Goal: Information Seeking & Learning: Learn about a topic

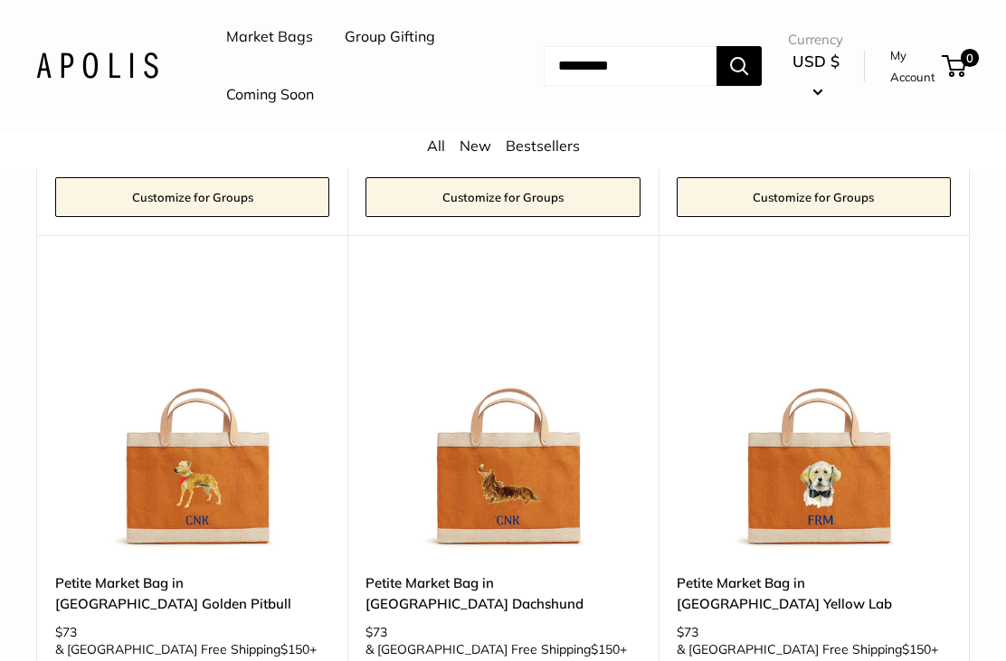
scroll to position [2265, 0]
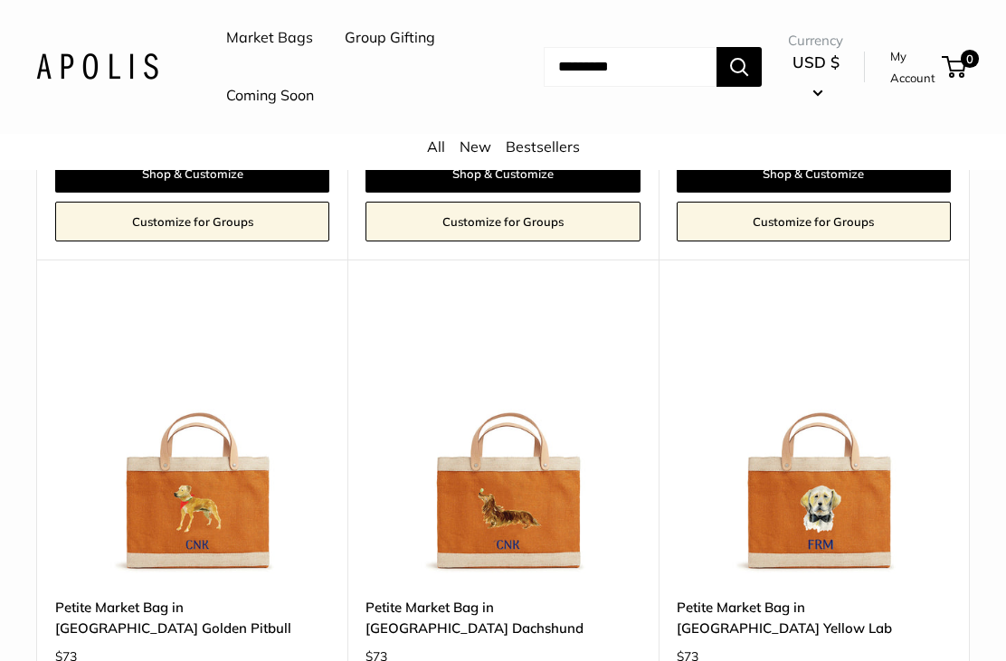
click at [866, 396] on img at bounding box center [814, 442] width 274 height 274
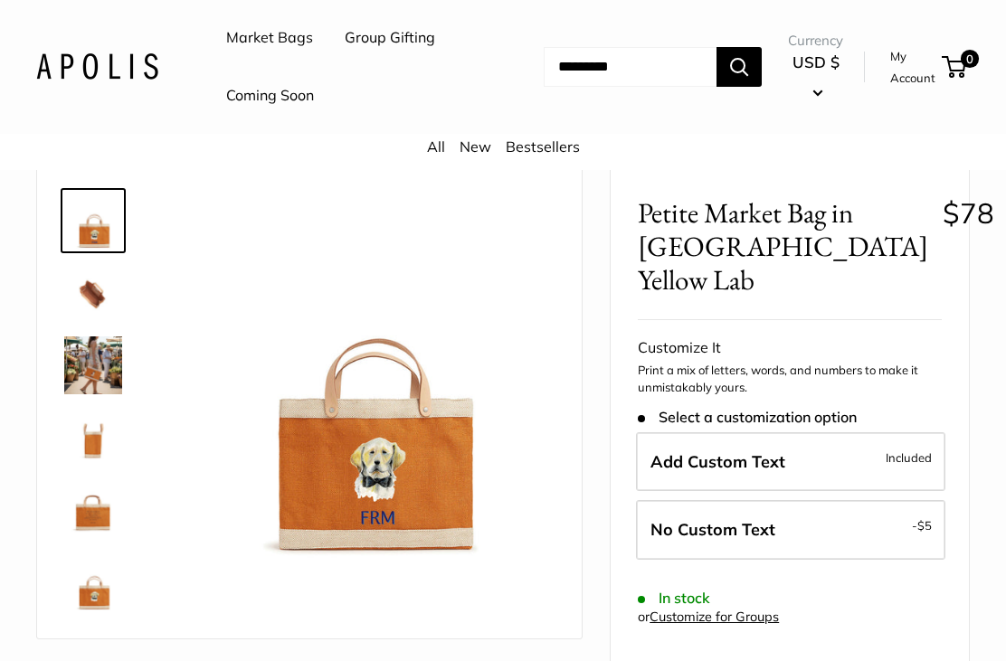
scroll to position [96, 0]
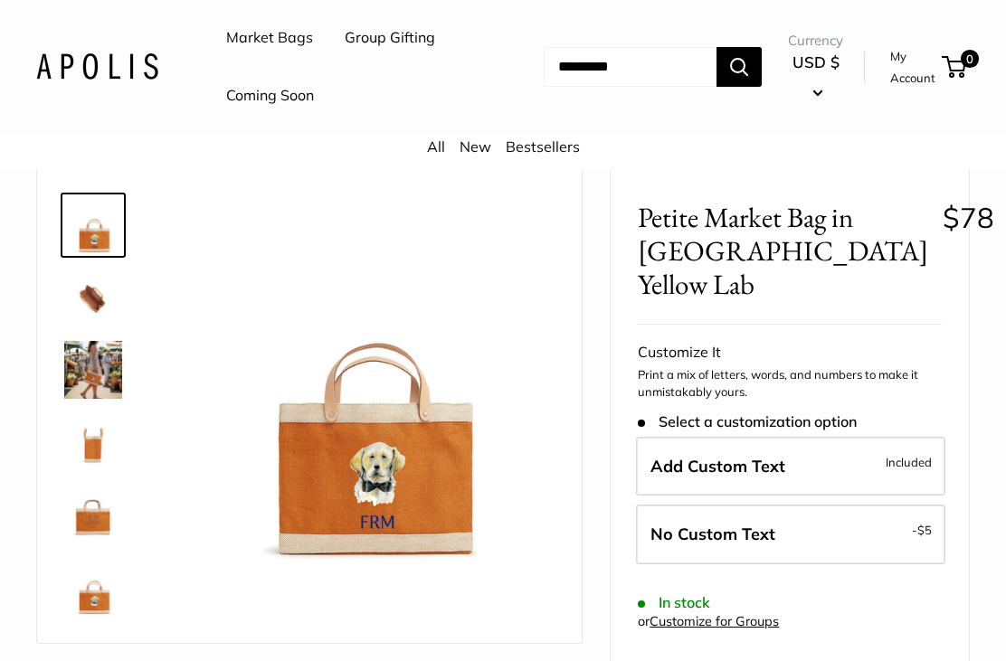
click at [426, 511] on img at bounding box center [368, 382] width 373 height 373
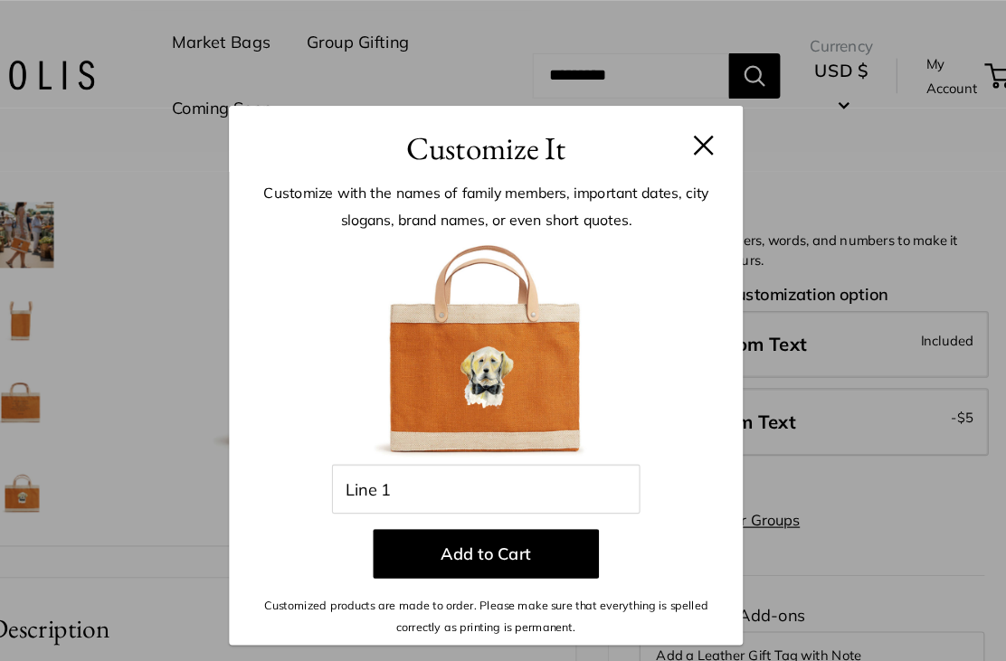
scroll to position [259, 0]
click at [686, 130] on button at bounding box center [695, 128] width 18 height 18
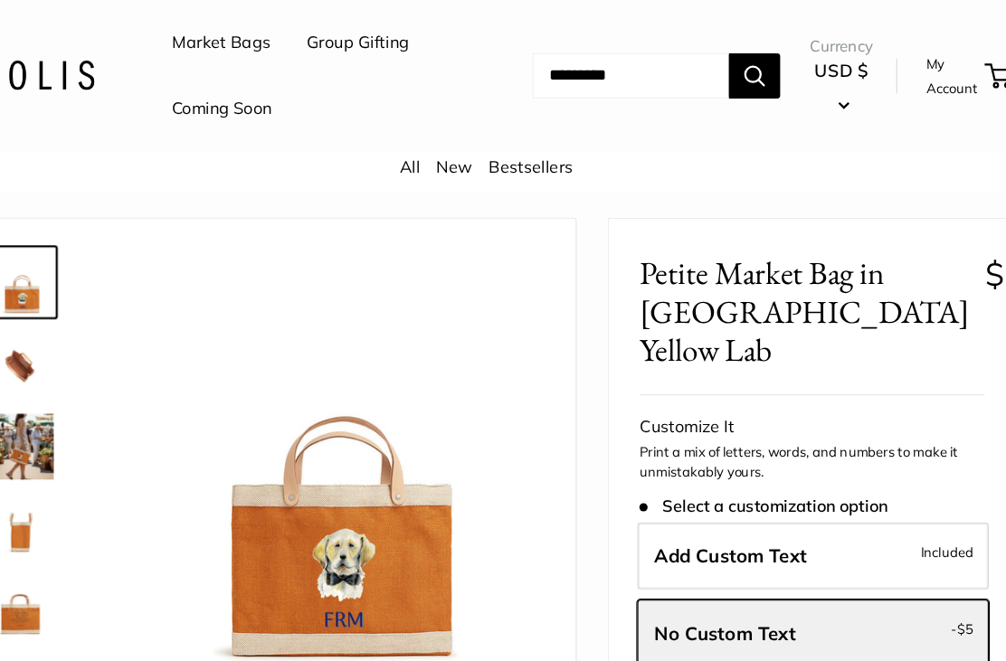
scroll to position [0, 0]
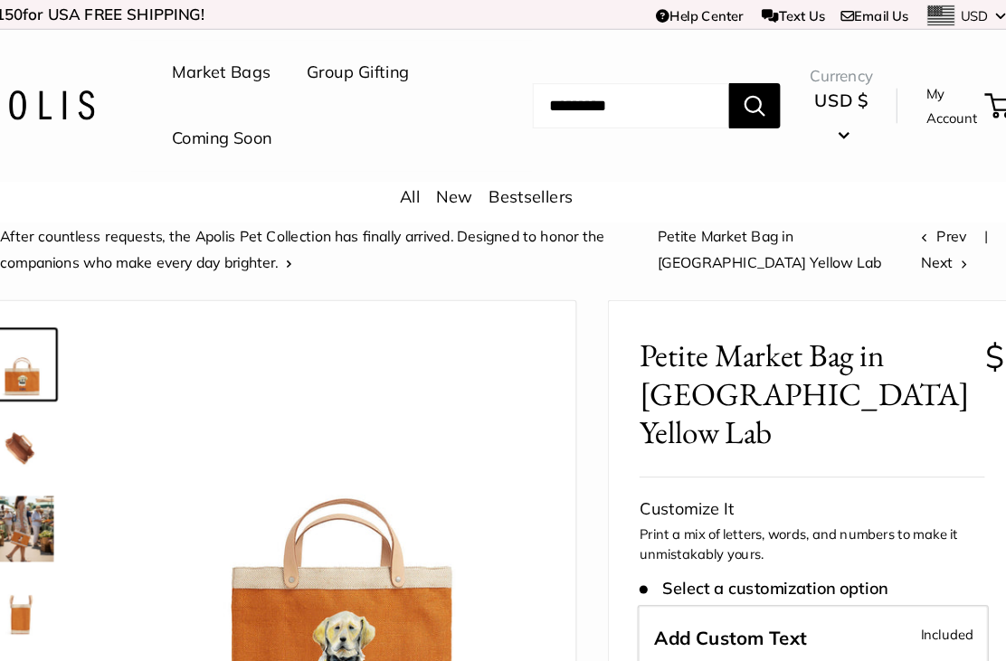
click at [226, 64] on link "Market Bags" at bounding box center [269, 64] width 87 height 27
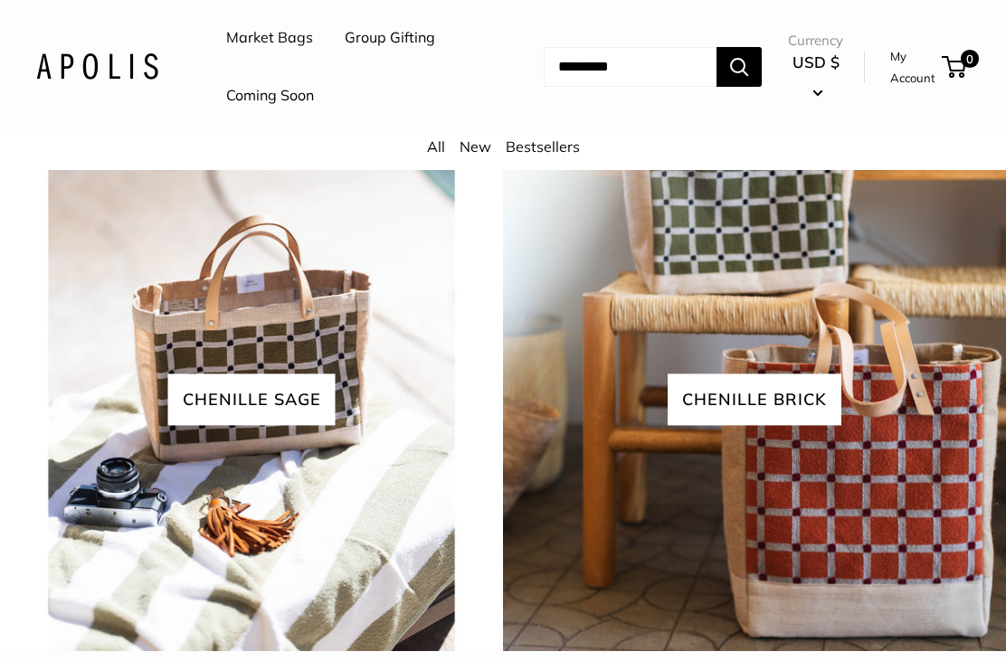
scroll to position [3278, 0]
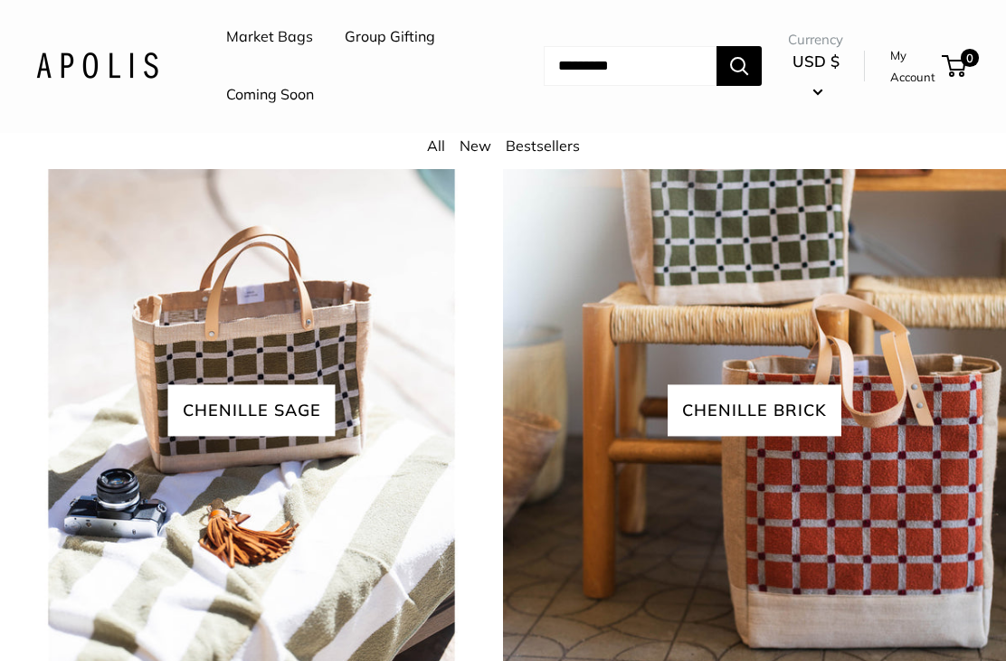
click at [281, 45] on link "Market Bags" at bounding box center [269, 37] width 87 height 27
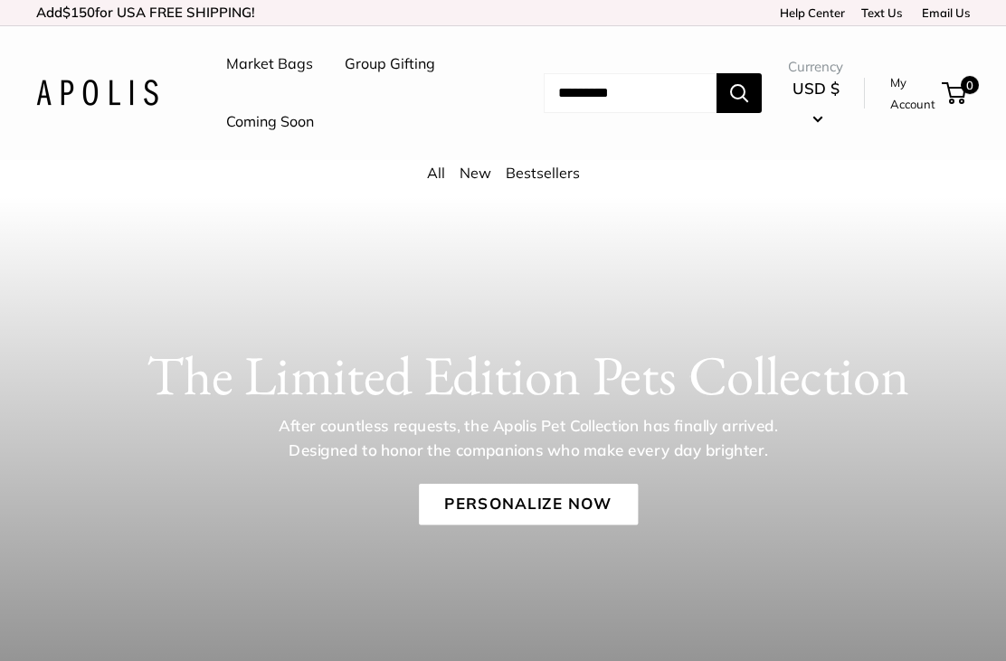
click at [265, 118] on link "Coming Soon" at bounding box center [270, 122] width 88 height 27
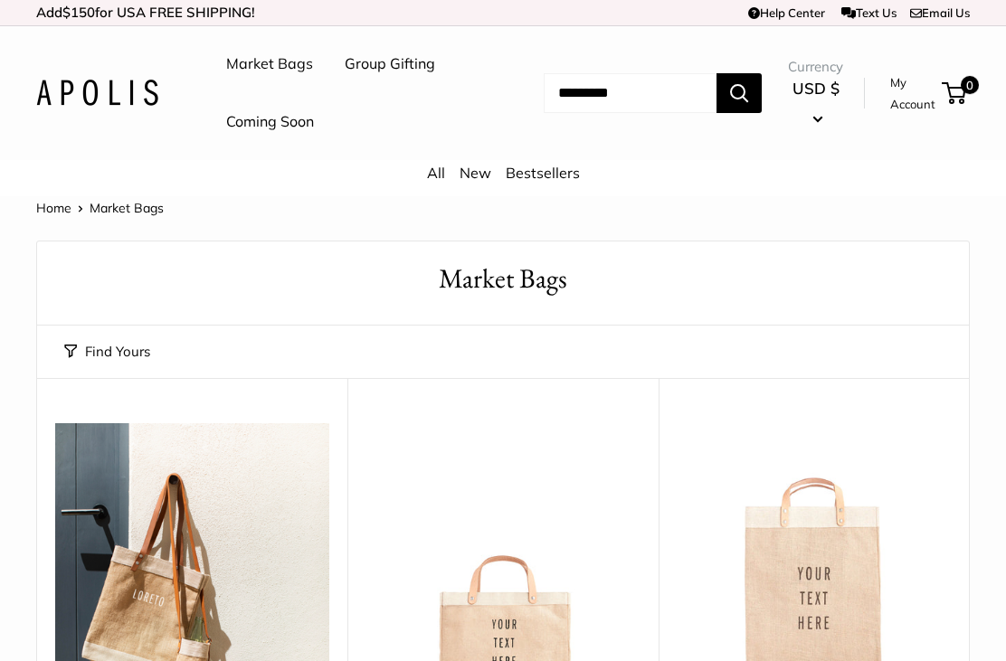
click at [283, 133] on link "Coming Soon" at bounding box center [270, 122] width 88 height 27
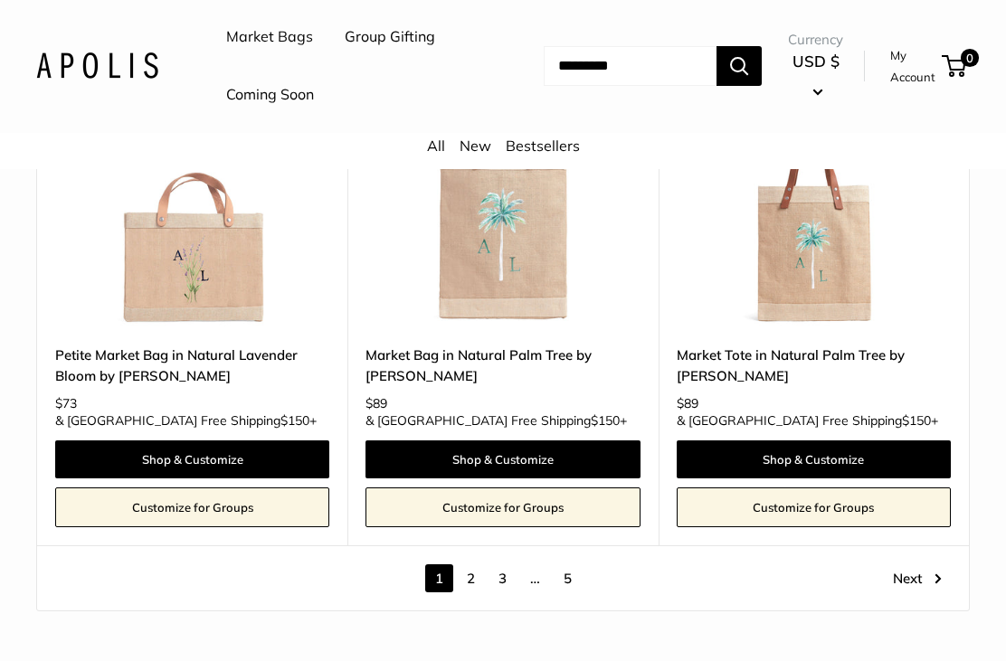
scroll to position [8982, 0]
click at [474, 564] on link "2" at bounding box center [471, 578] width 28 height 28
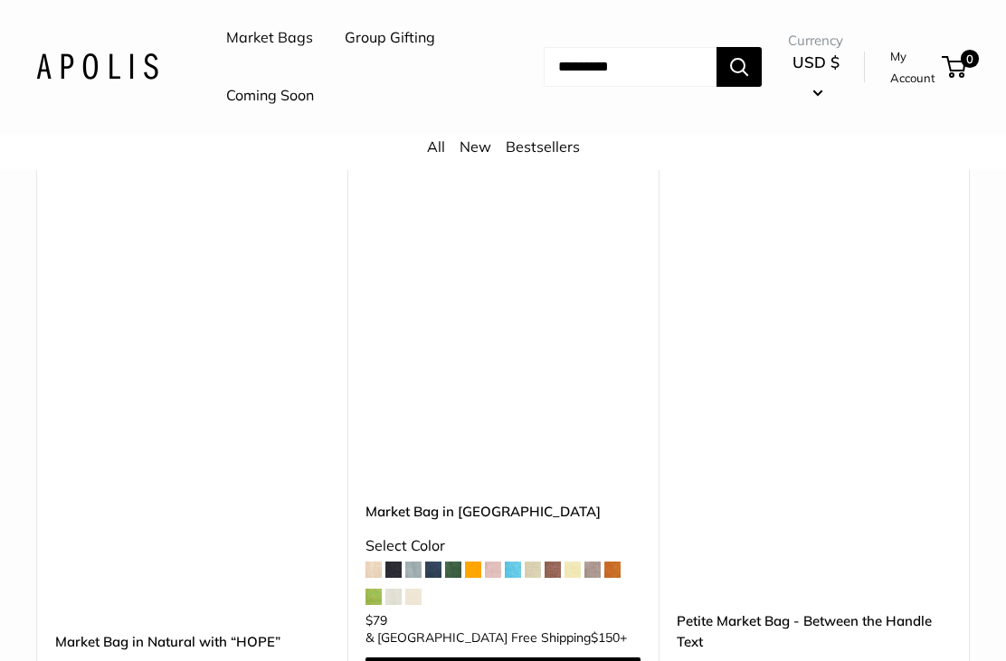
scroll to position [8438, 0]
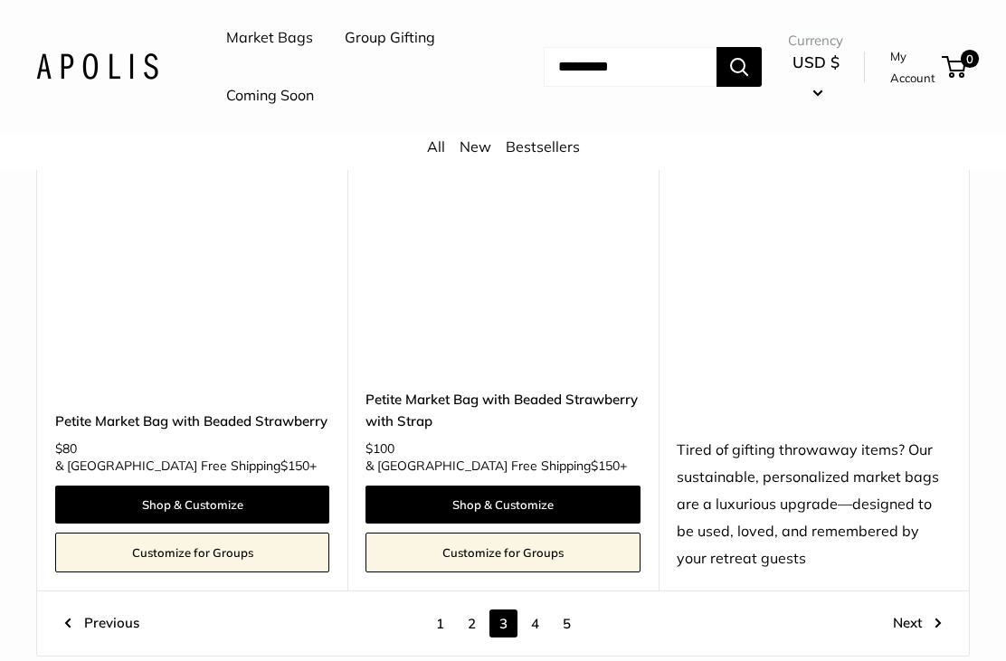
scroll to position [8758, 0]
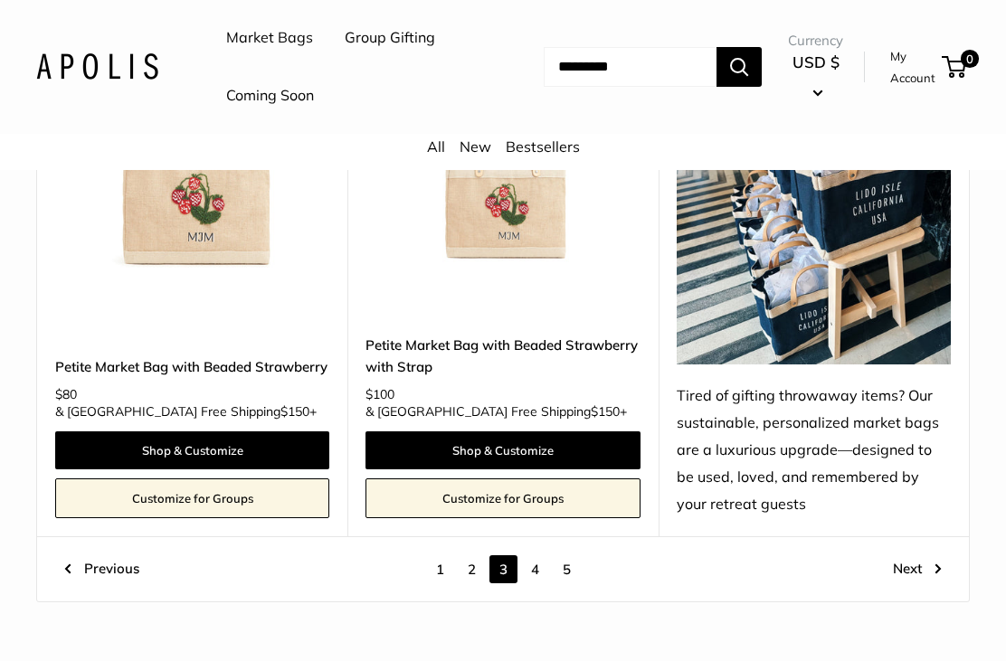
click at [536, 555] on link "4" at bounding box center [535, 569] width 28 height 28
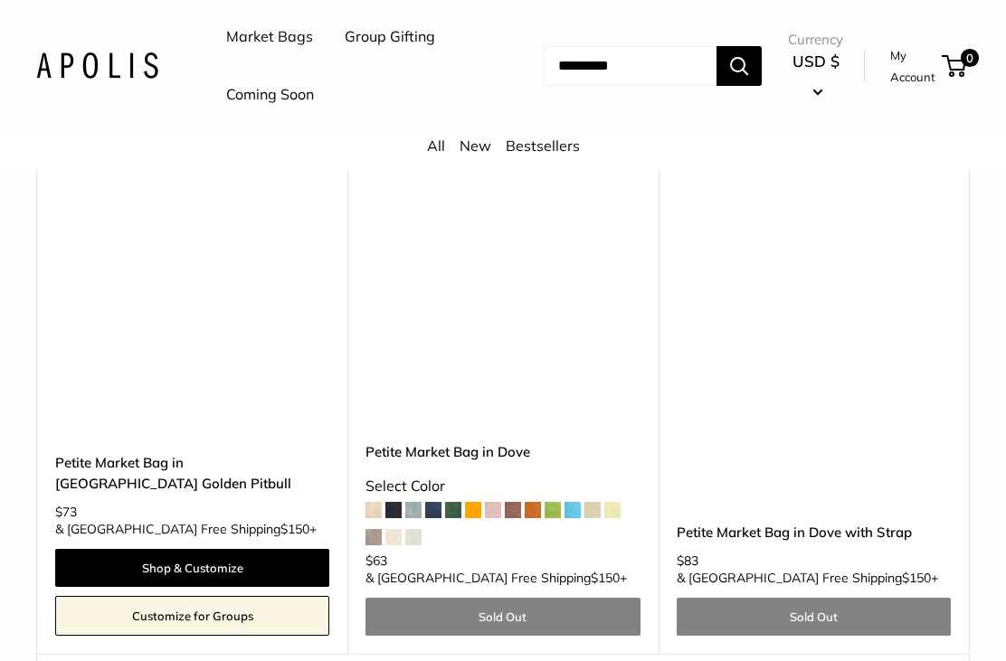
scroll to position [8722, 0]
